Goal: Task Accomplishment & Management: Manage account settings

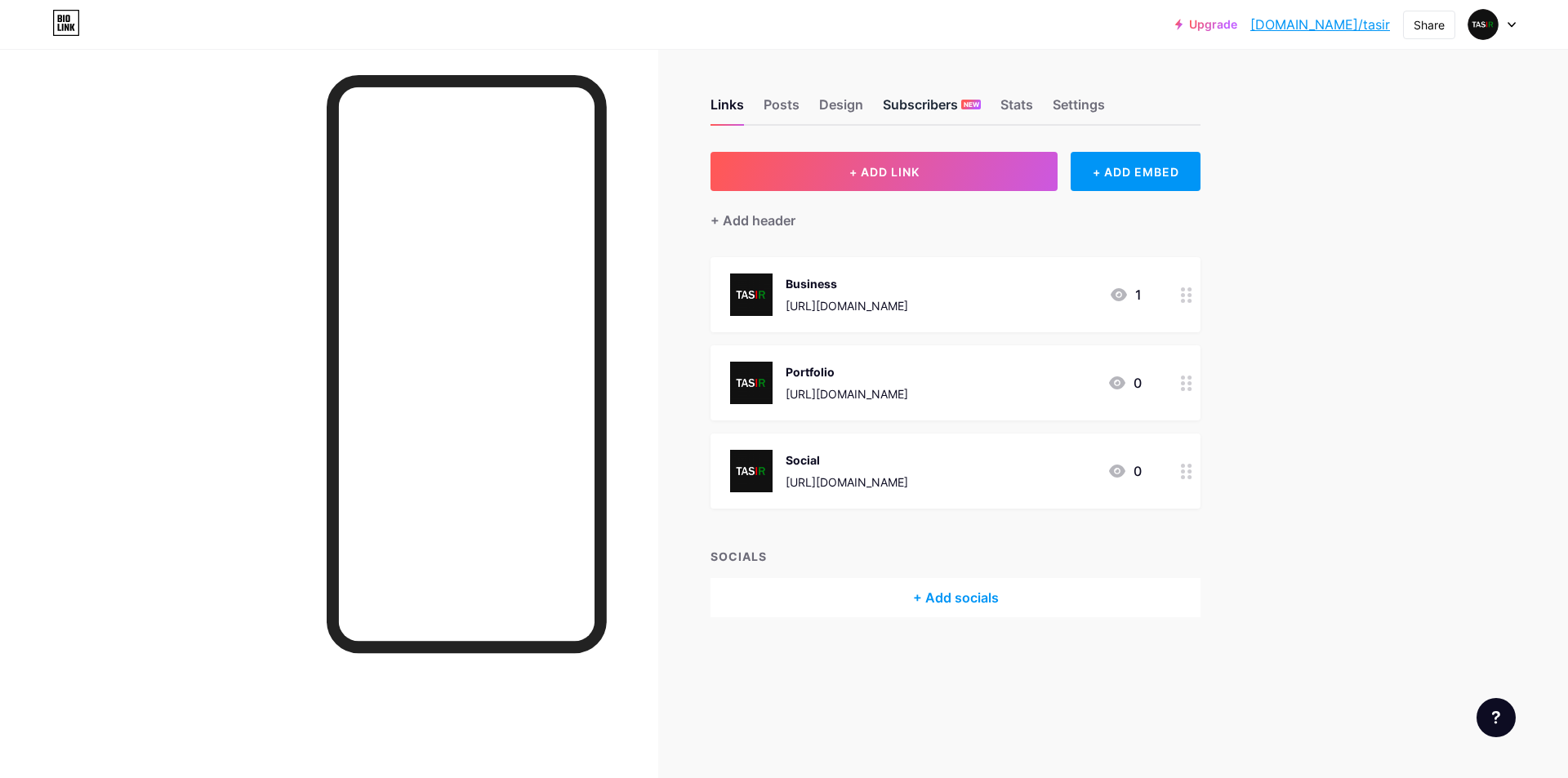
click at [908, 106] on div "Subscribers NEW" at bounding box center [933, 110] width 98 height 30
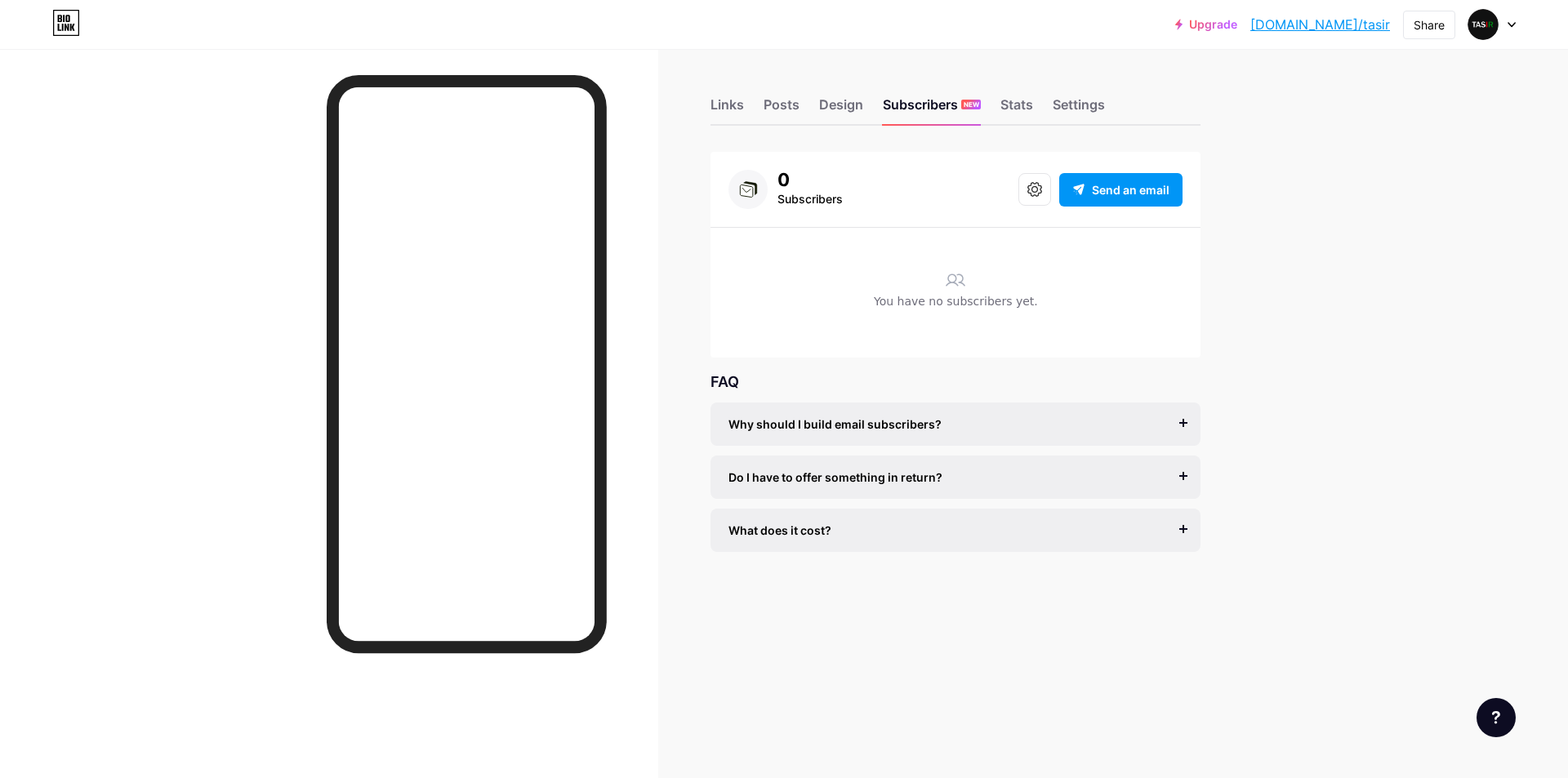
click at [901, 431] on span "Why should I build email subscribers?" at bounding box center [835, 424] width 214 height 17
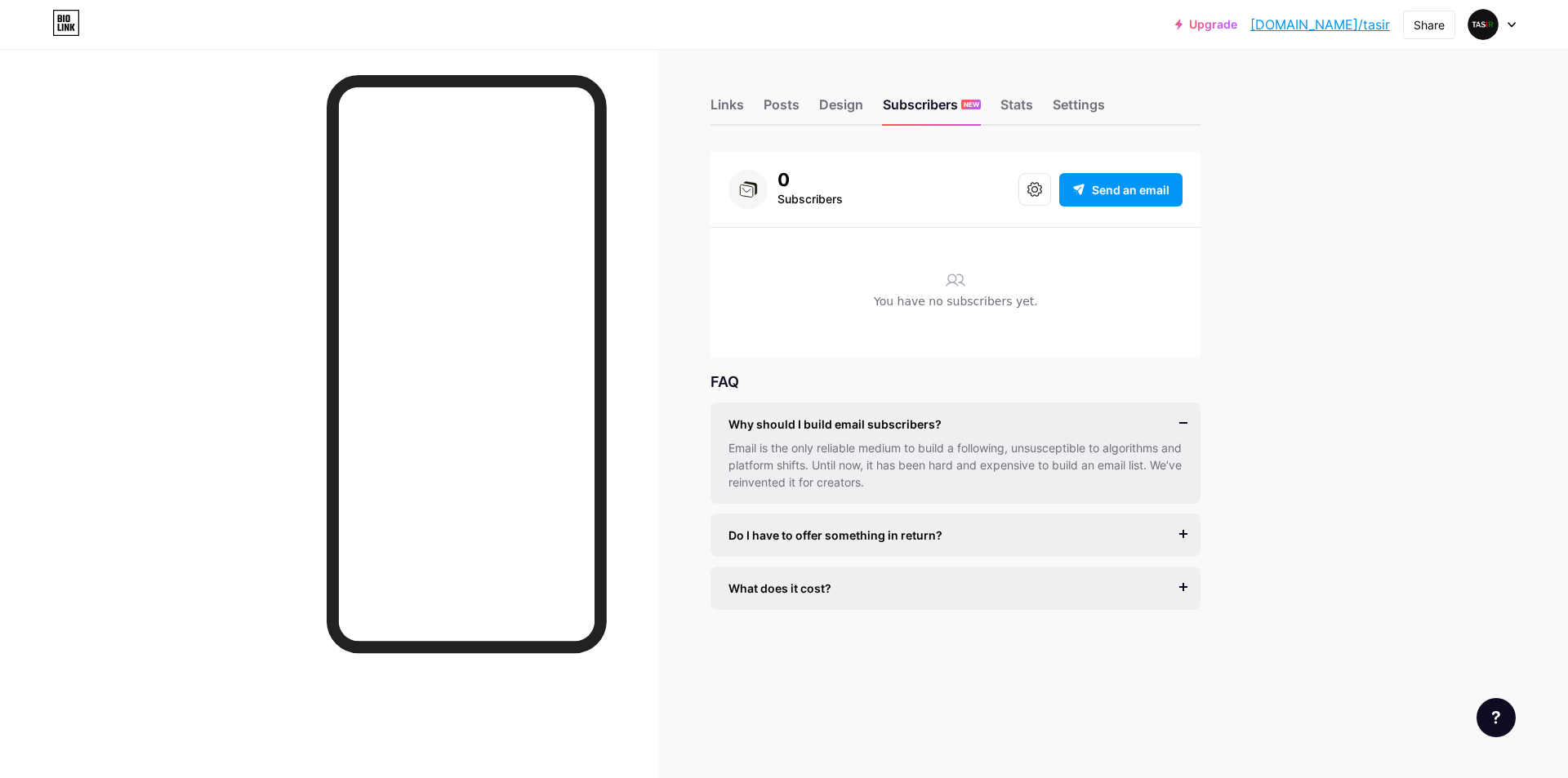
click at [839, 547] on div "Do I have to offer something in return? It’s better if you do, but most creator…" at bounding box center [956, 535] width 490 height 44
click at [783, 591] on span "What does it cost?" at bounding box center [779, 588] width 103 height 17
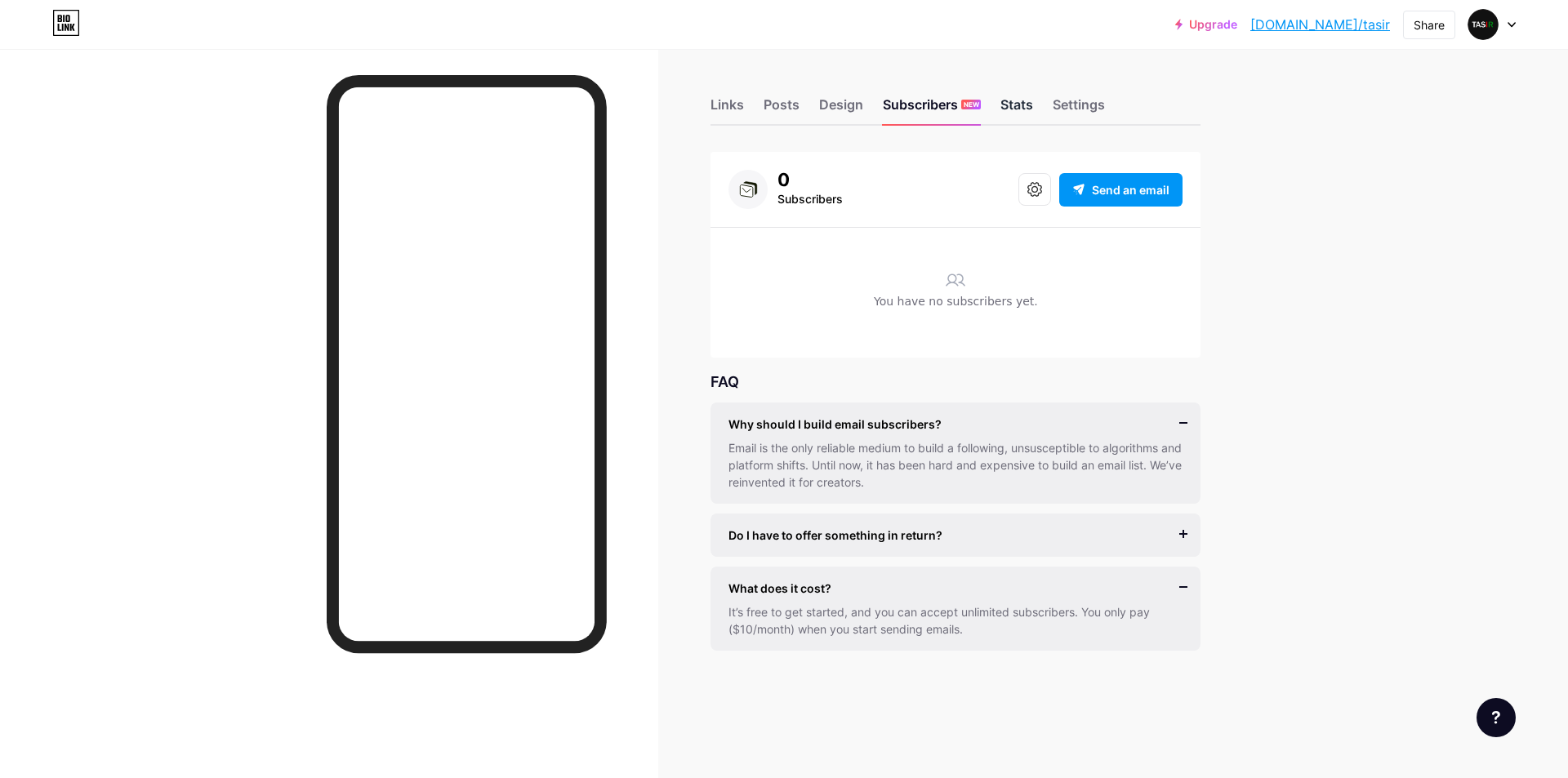
click at [1026, 105] on div "Stats" at bounding box center [1016, 110] width 33 height 30
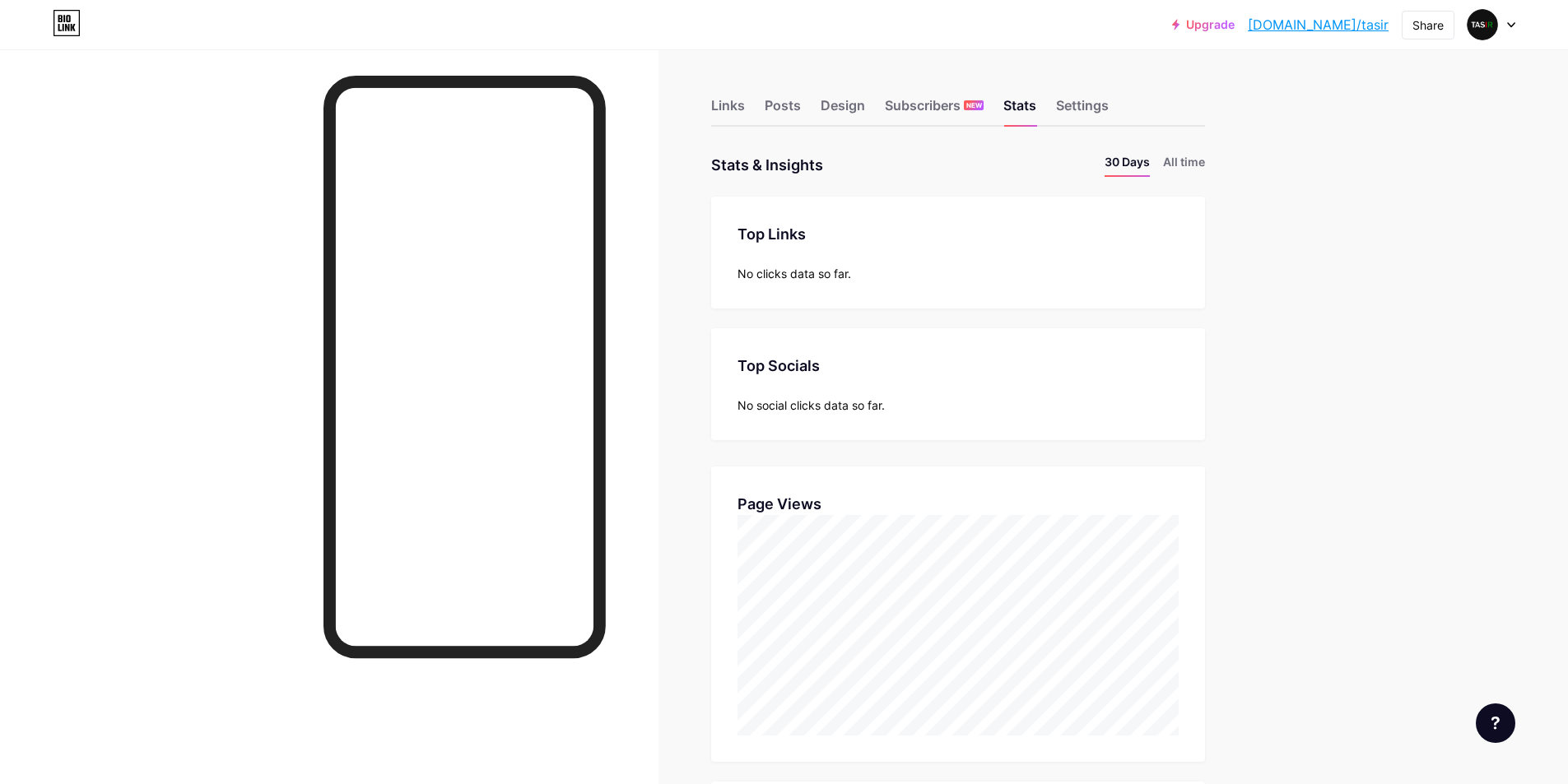
scroll to position [784, 1568]
click at [1108, 99] on div "Settings" at bounding box center [1082, 110] width 52 height 30
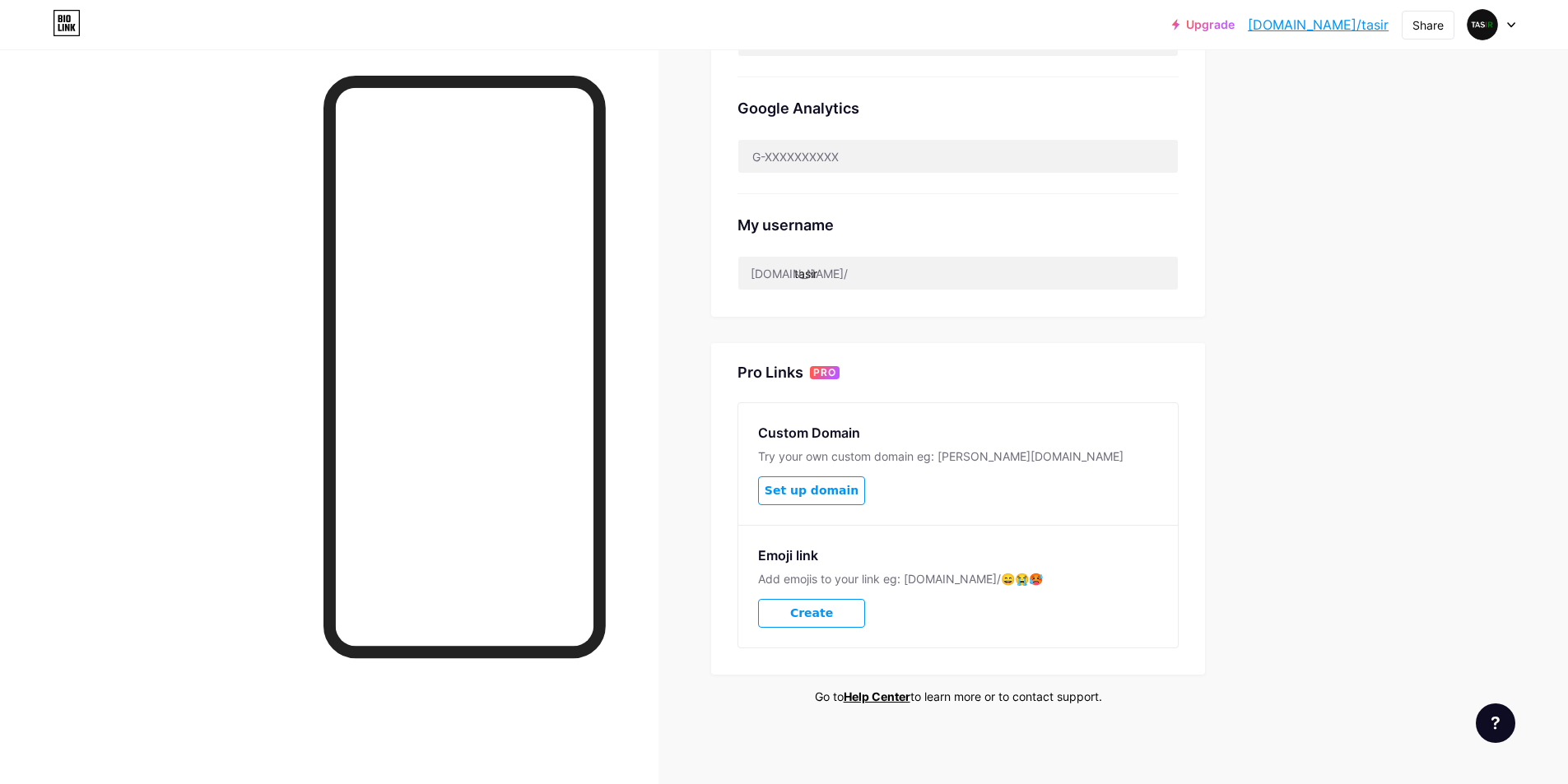
scroll to position [502, 0]
click at [1480, 29] on img at bounding box center [1483, 24] width 26 height 26
click at [1349, 225] on li "Logout" at bounding box center [1413, 230] width 204 height 44
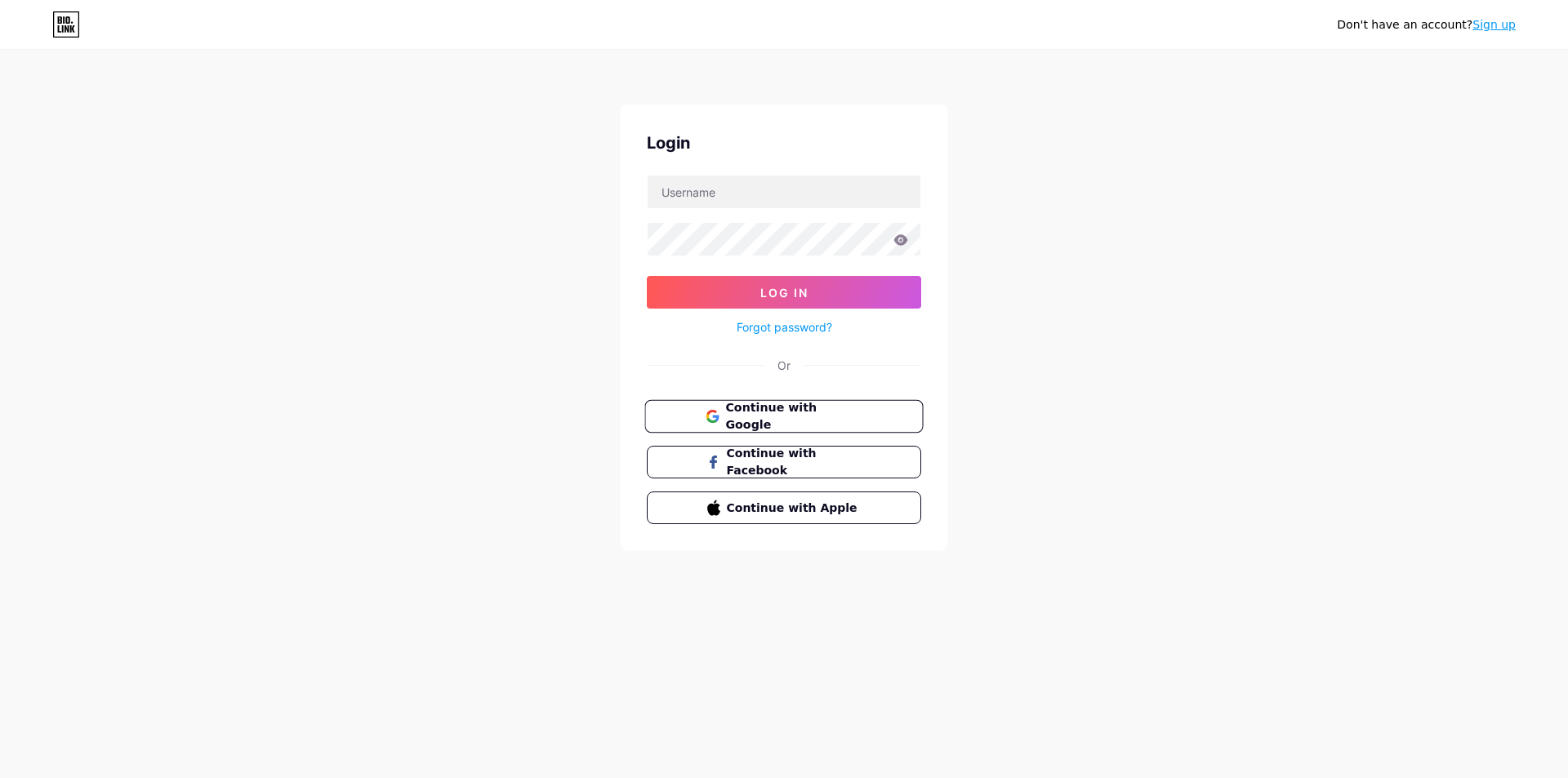
click at [764, 416] on span "Continue with Google" at bounding box center [793, 417] width 137 height 35
